Goal: Information Seeking & Learning: Understand process/instructions

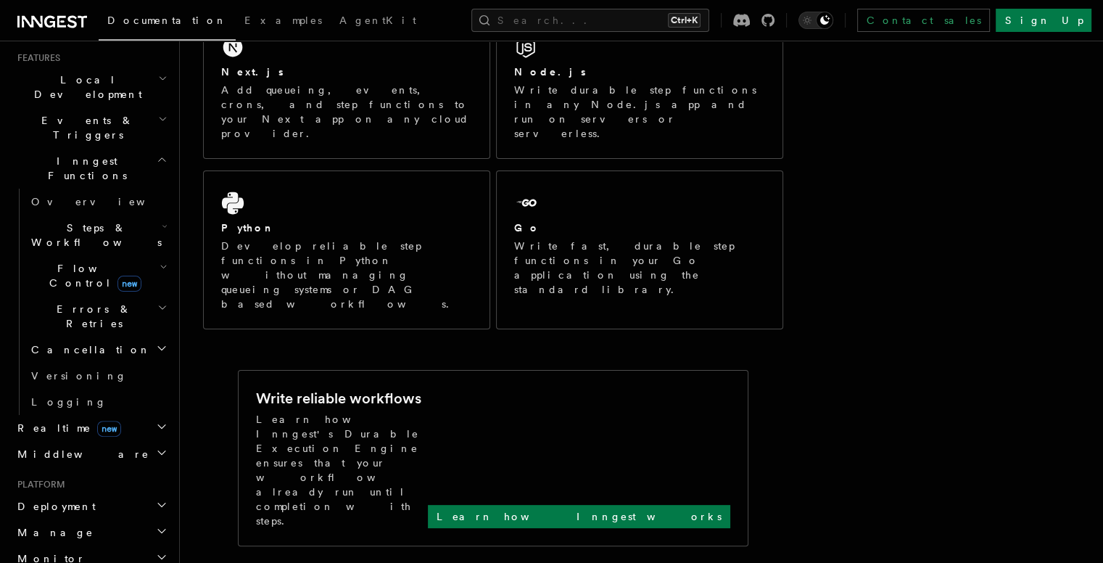
scroll to position [318, 0]
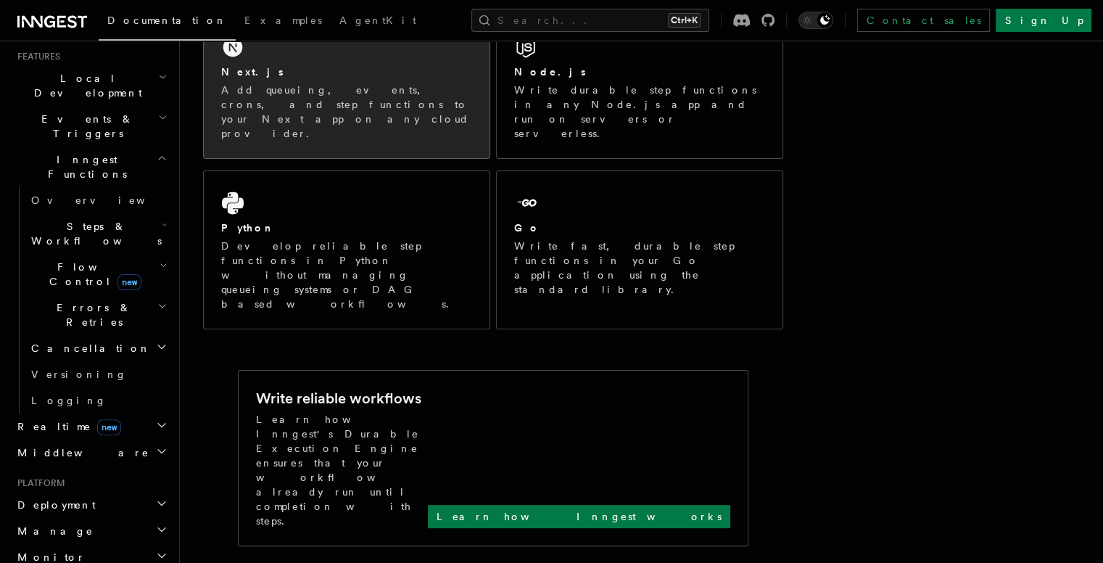
click at [273, 114] on div "Next.js Add queueing, events, crons, and step functions to your Next app on any…" at bounding box center [347, 86] width 286 height 143
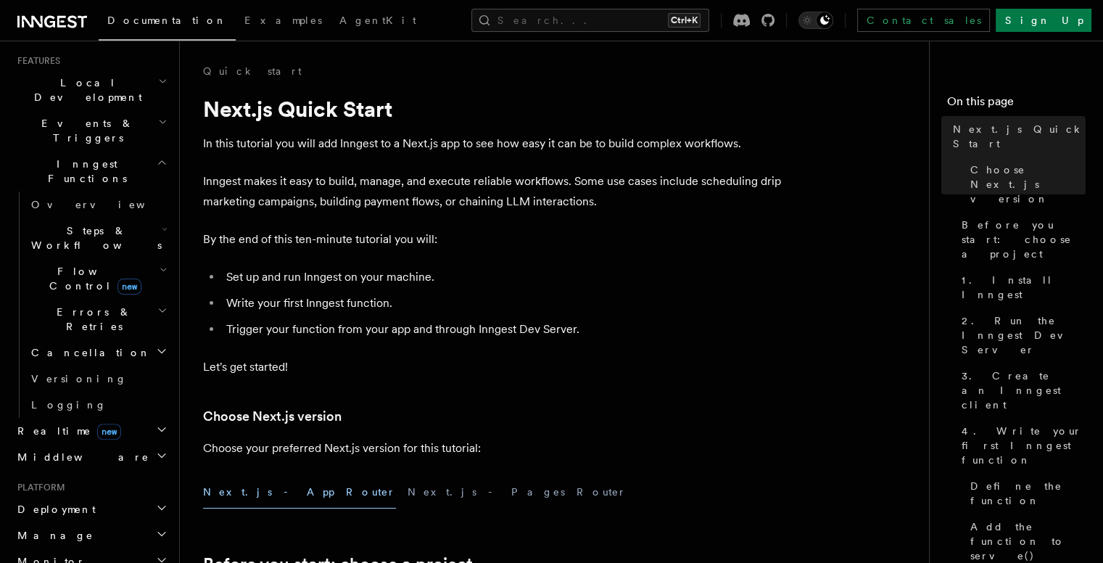
scroll to position [315, 0]
click at [94, 494] on h2 "Deployment" at bounding box center [91, 507] width 159 height 26
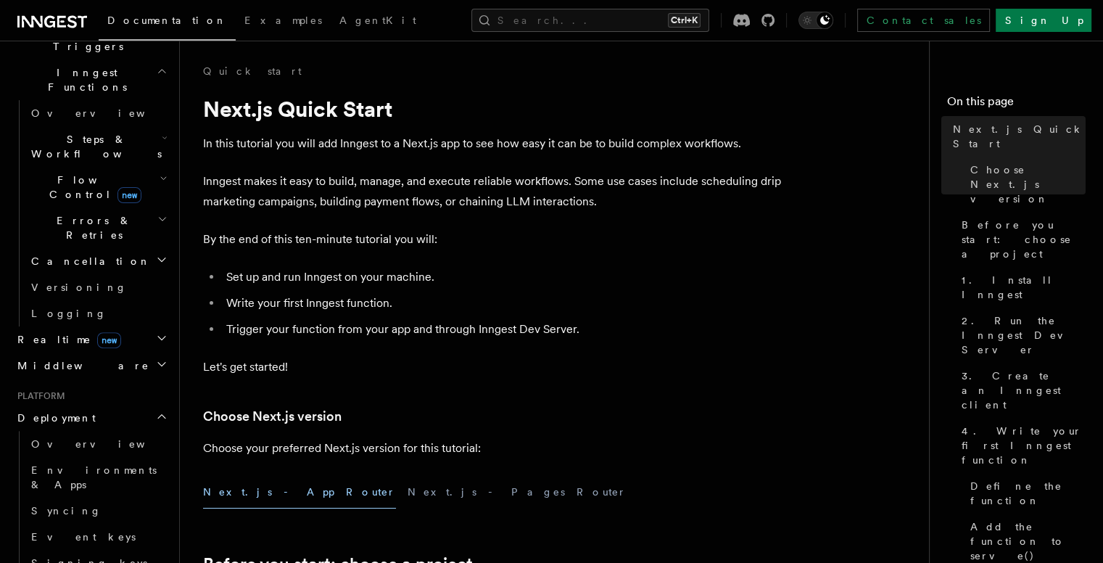
scroll to position [399, 0]
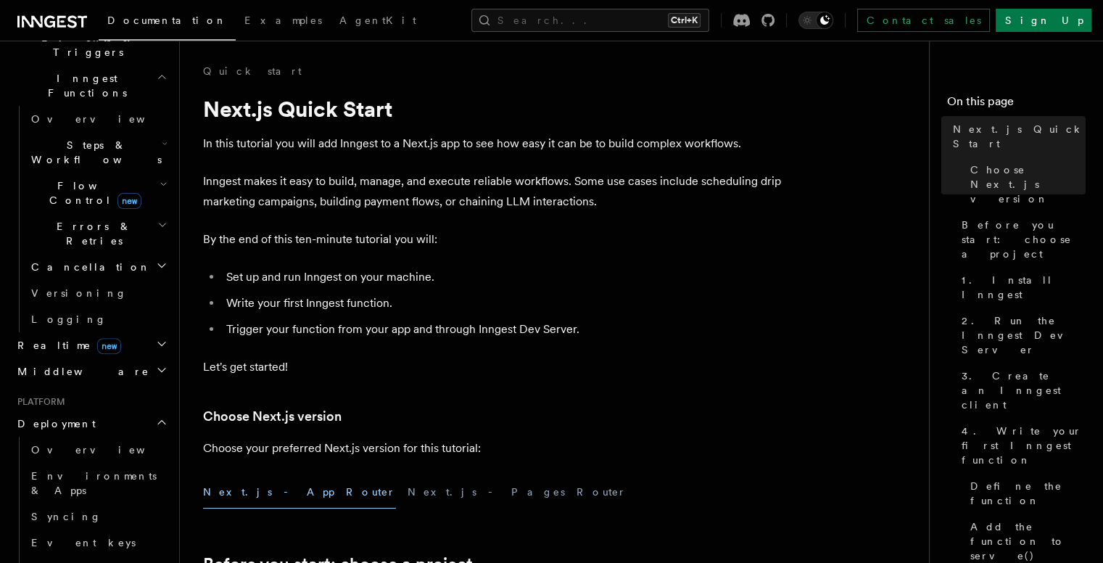
click at [129, 410] on h2 "Deployment" at bounding box center [91, 423] width 159 height 26
click at [136, 358] on h2 "Middleware" at bounding box center [91, 371] width 159 height 26
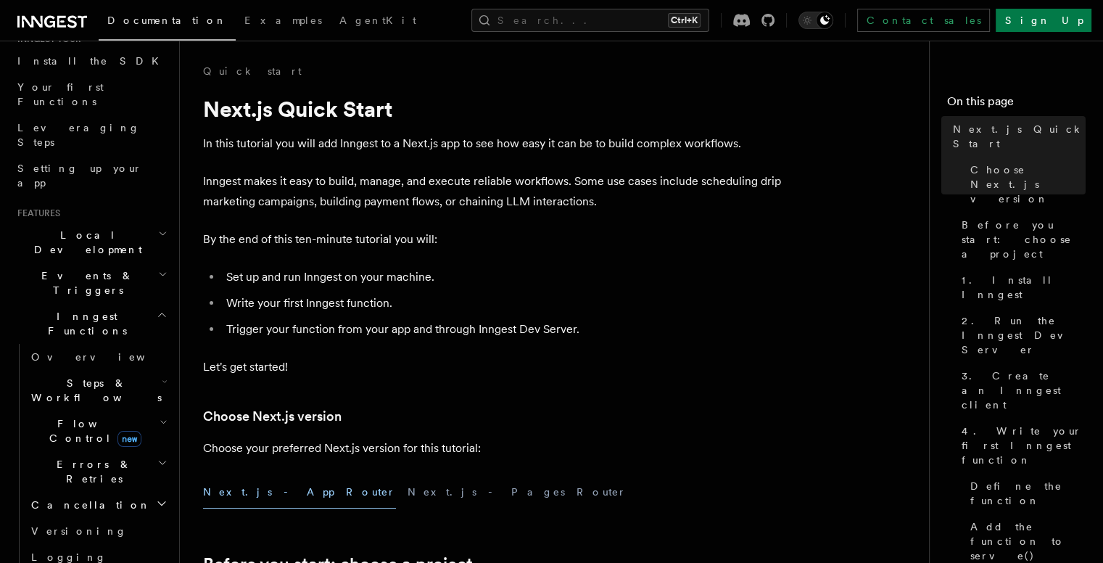
scroll to position [153, 0]
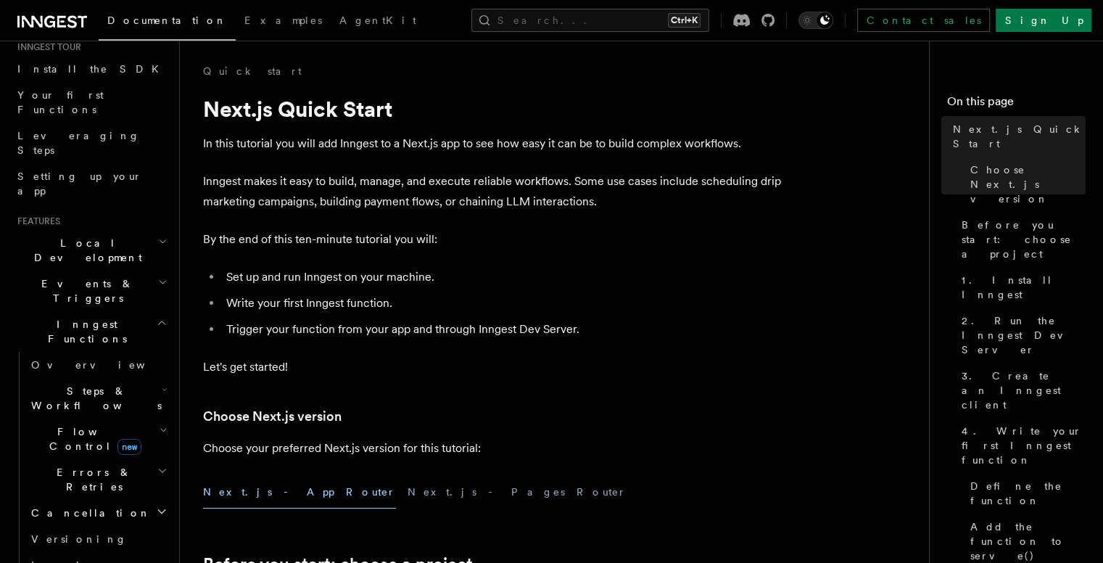
click at [130, 270] on h2 "Events & Triggers" at bounding box center [91, 290] width 159 height 41
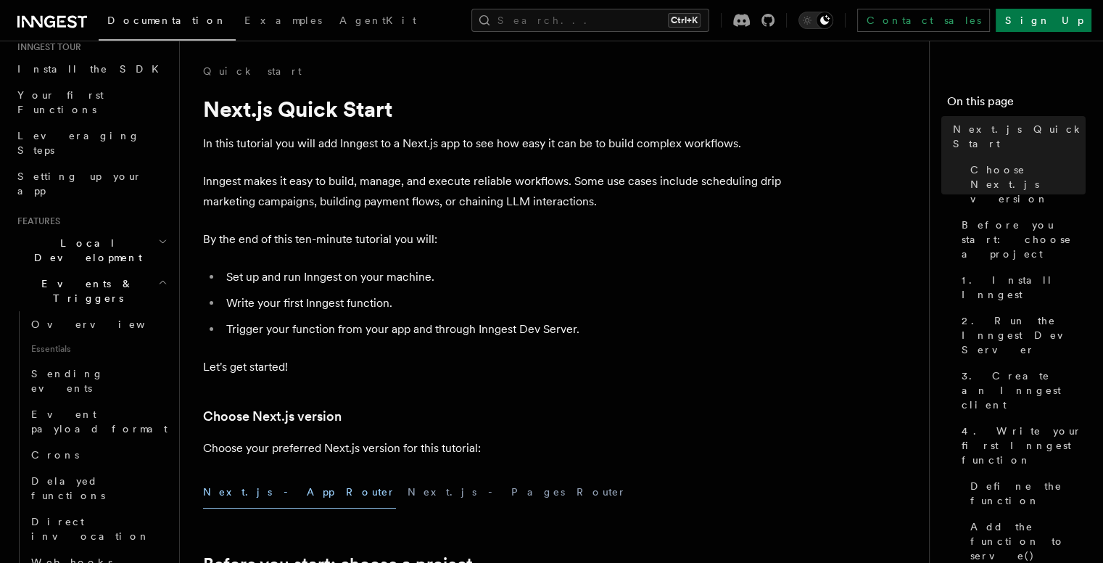
click at [130, 270] on h2 "Events & Triggers" at bounding box center [91, 290] width 159 height 41
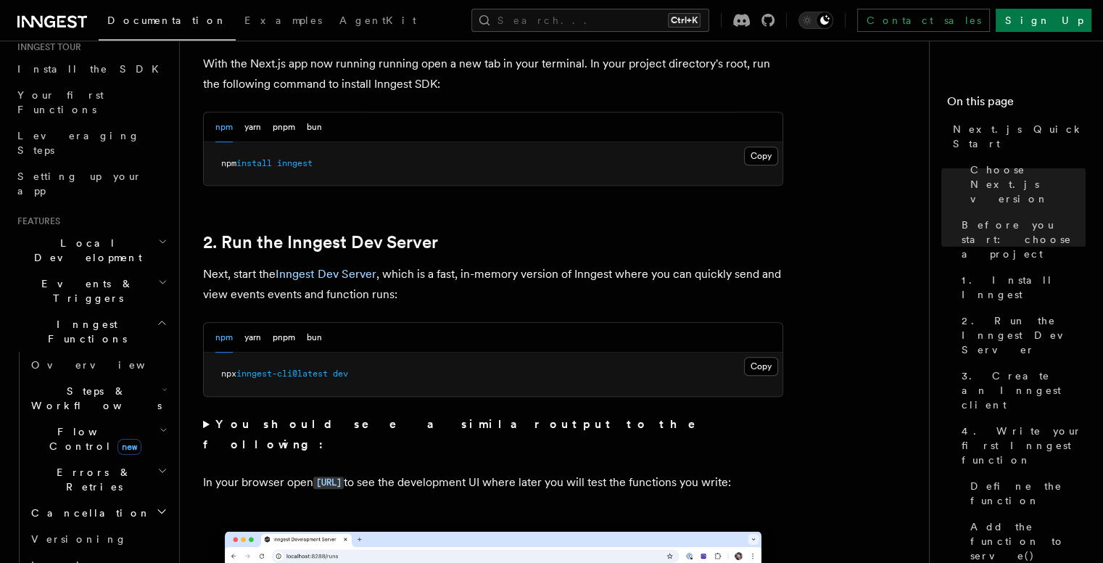
scroll to position [983, 0]
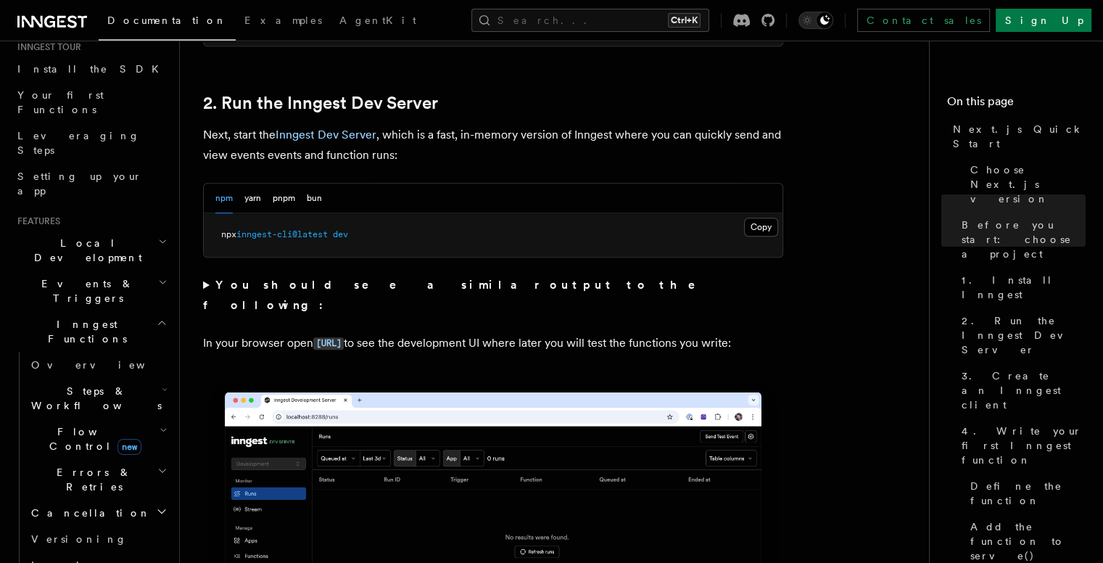
click at [328, 234] on span "inngest-cli@latest" at bounding box center [281, 234] width 91 height 10
copy div "npx inngest-cli@latest dev"
